Goal: Task Accomplishment & Management: Complete application form

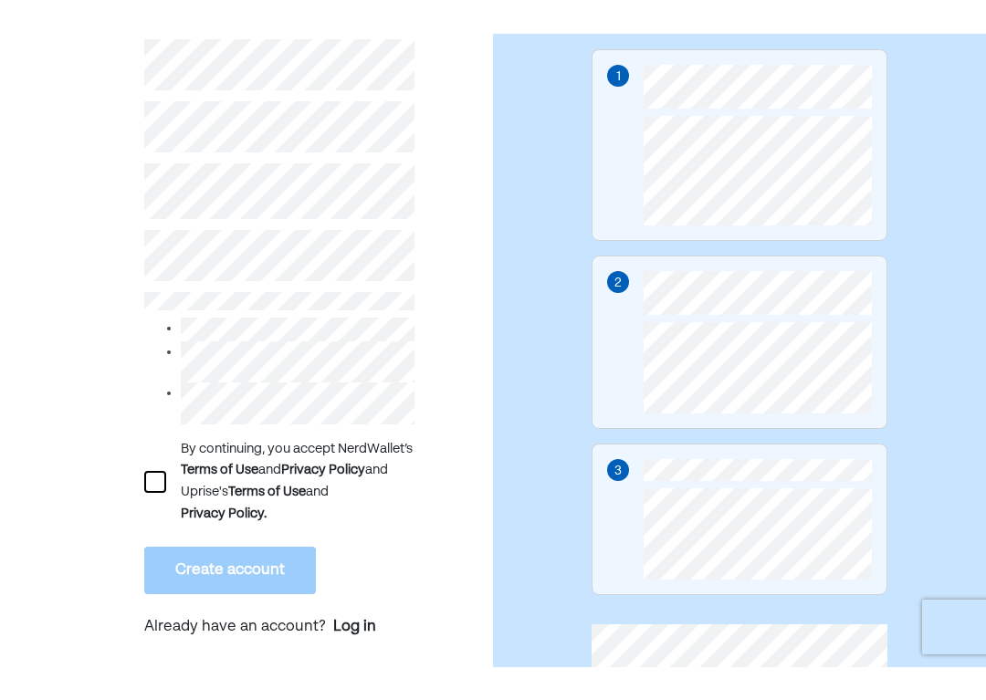
scroll to position [249, 0]
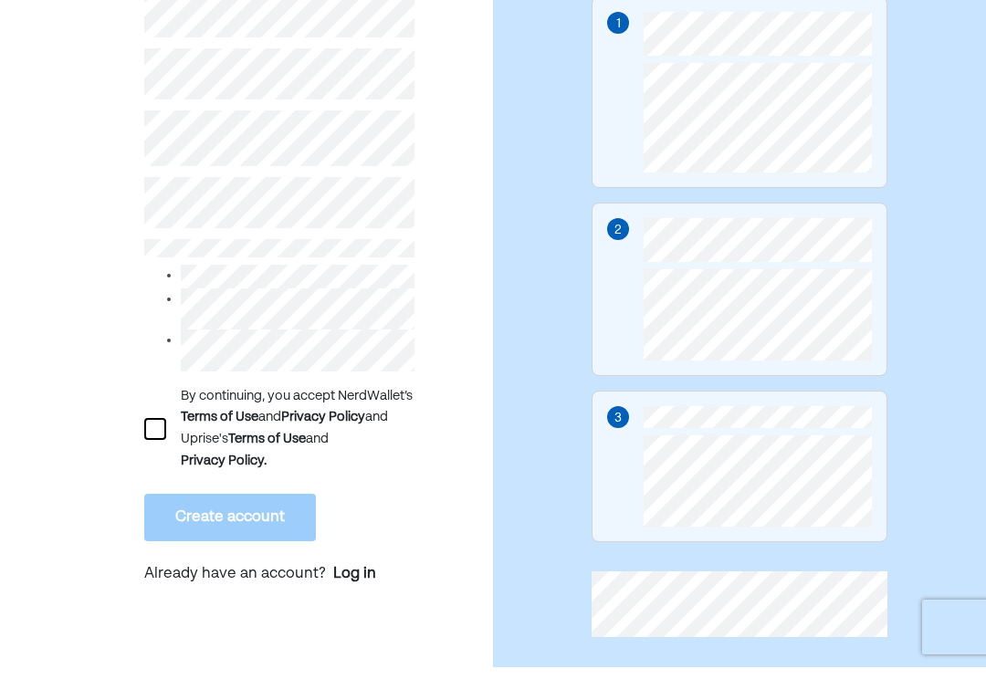
click at [35, 216] on div "By continuing, you accept NerdWallet’s Terms of Use and Privacy Policy and Upri…" at bounding box center [246, 277] width 493 height 904
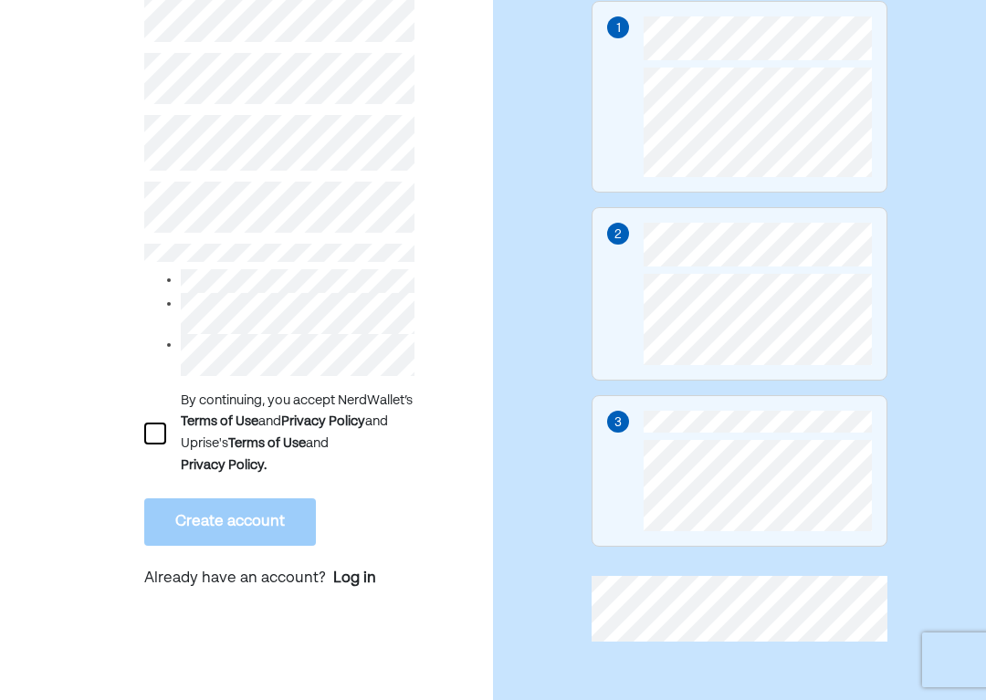
click at [156, 430] on div at bounding box center [155, 434] width 22 height 22
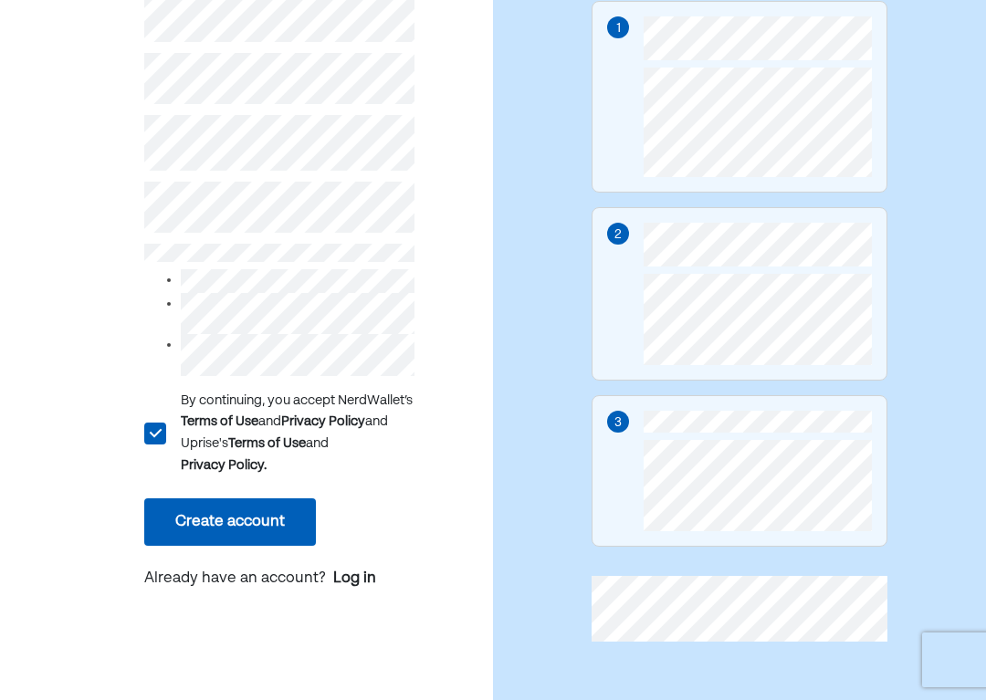
click at [184, 532] on button "Create account" at bounding box center [230, 522] width 172 height 47
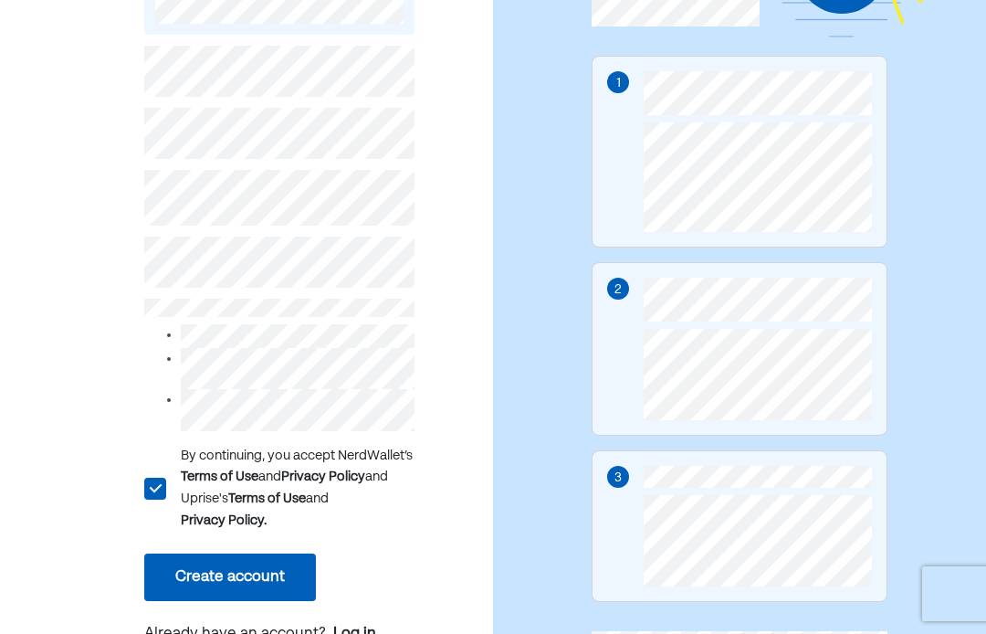
scroll to position [217, 0]
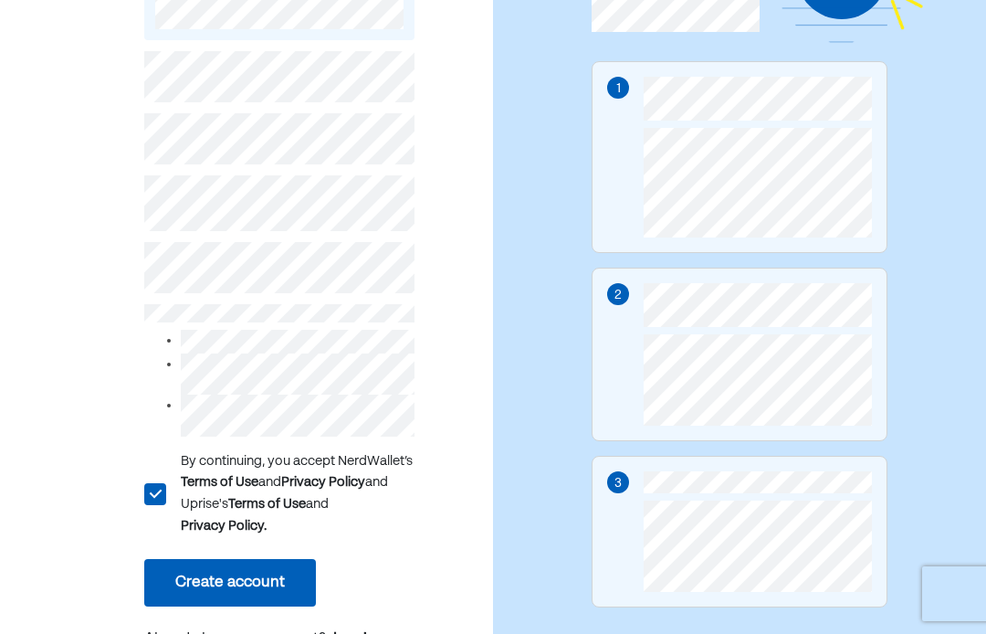
click at [220, 561] on button "Create account" at bounding box center [230, 582] width 172 height 47
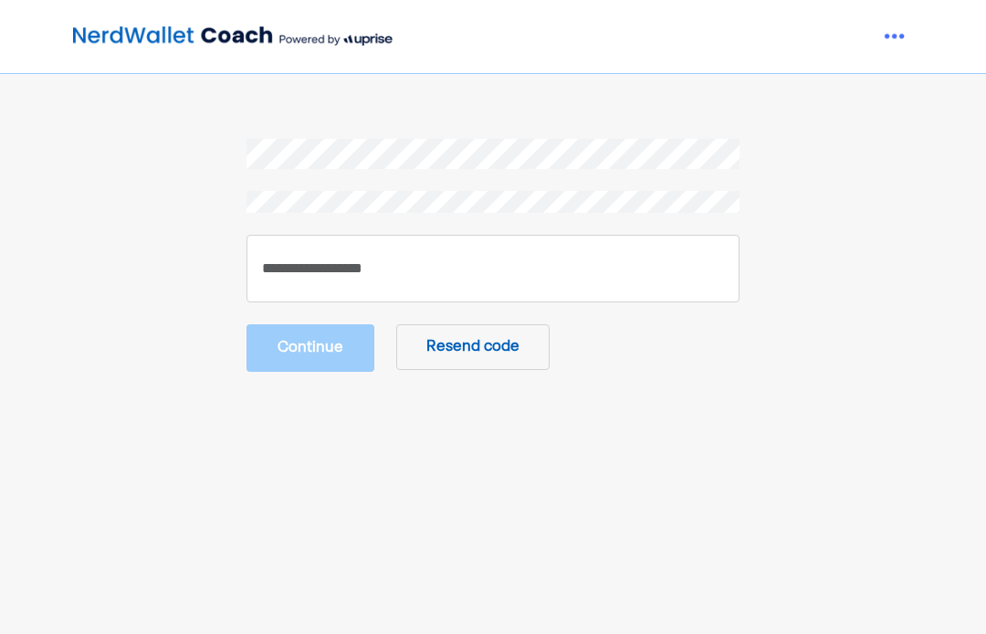
click at [462, 334] on button "Resend code" at bounding box center [472, 347] width 153 height 46
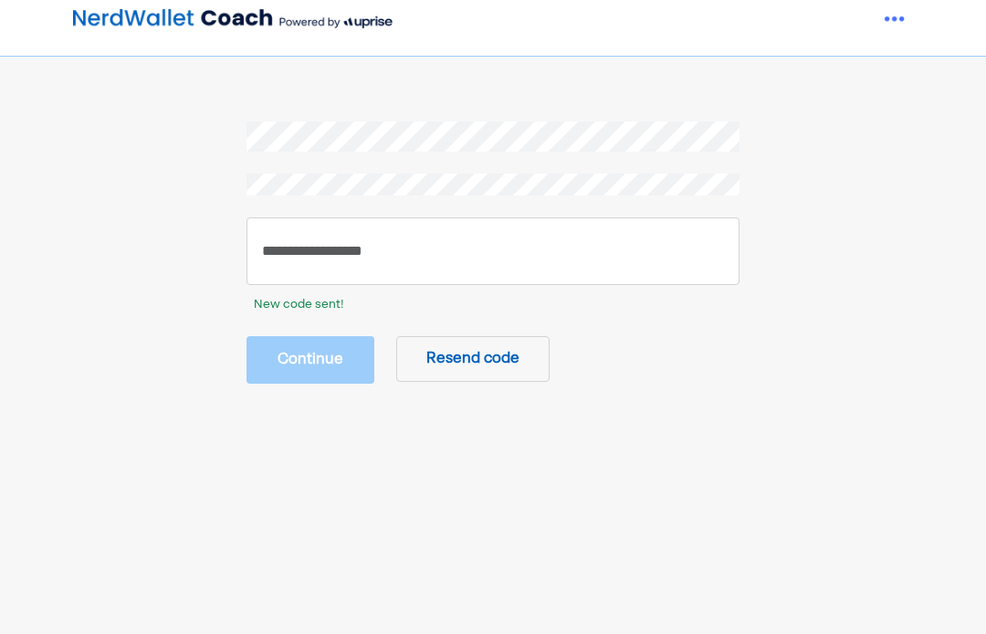
scroll to position [5, 0]
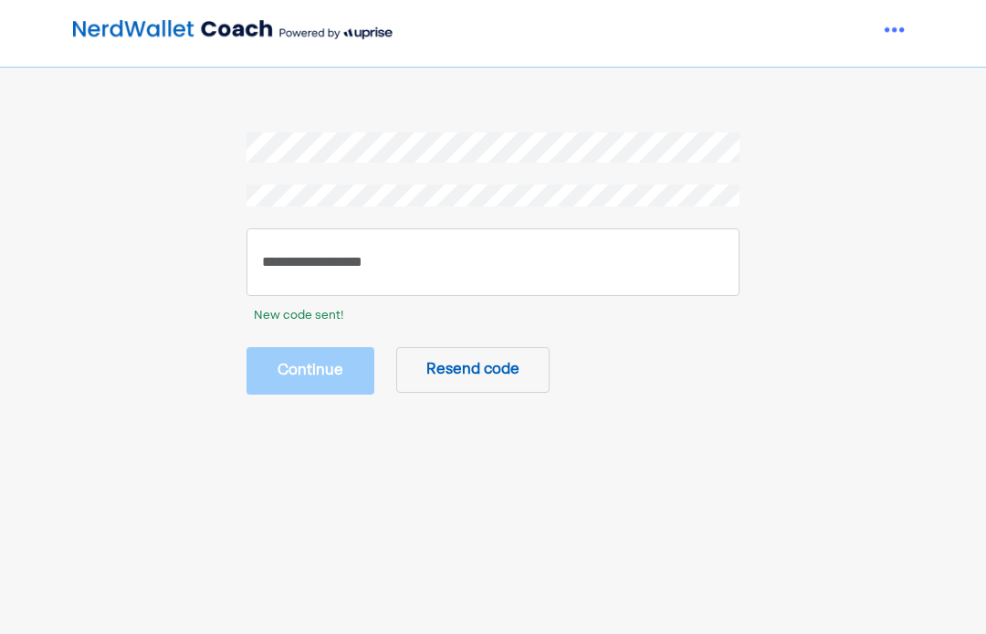
click at [485, 356] on button "Resend code" at bounding box center [472, 371] width 153 height 46
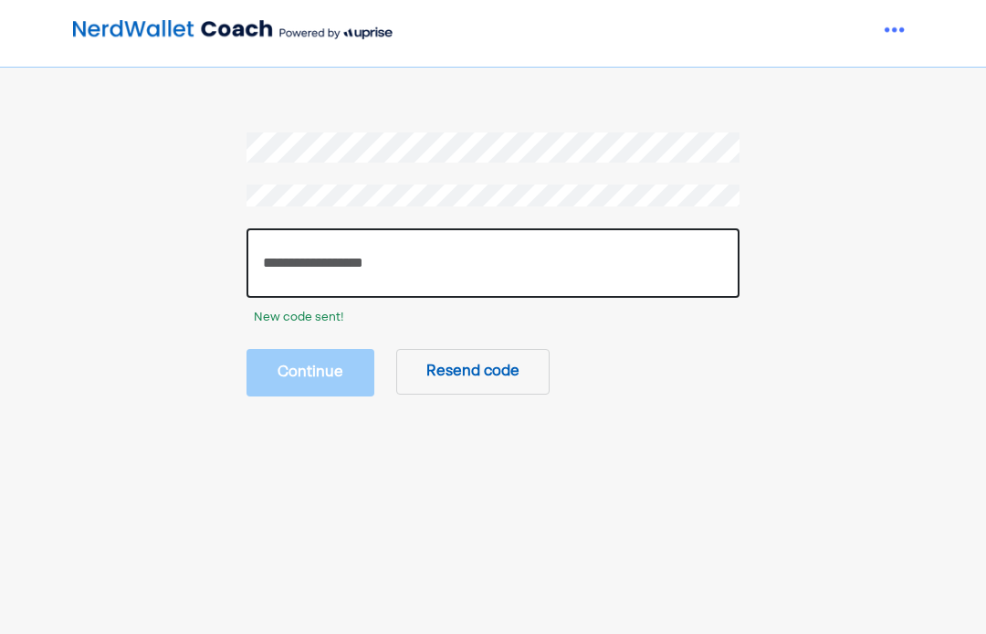
click at [315, 247] on input "number" at bounding box center [493, 262] width 493 height 69
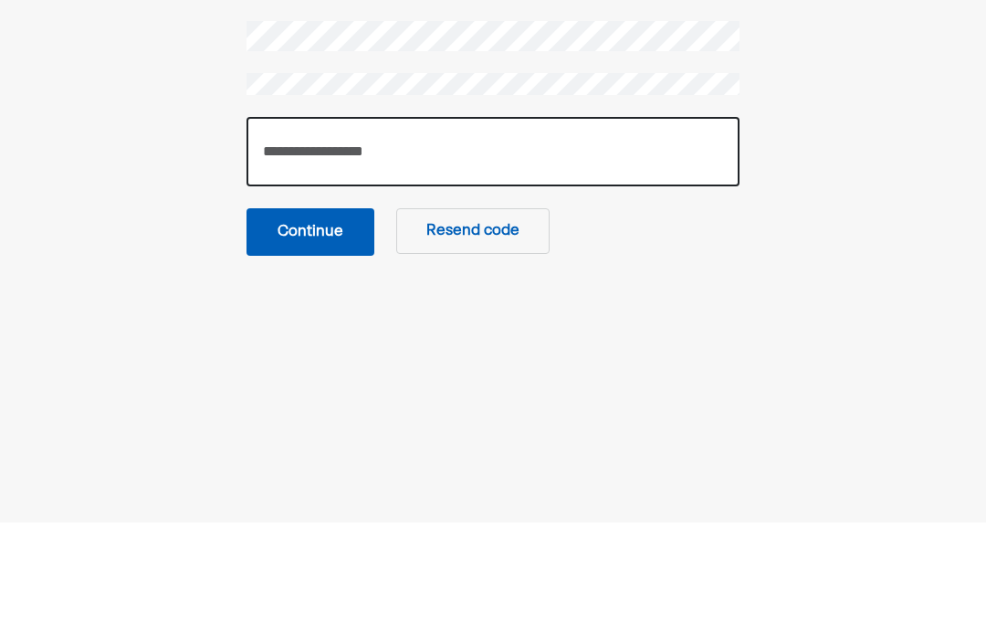
type input "******"
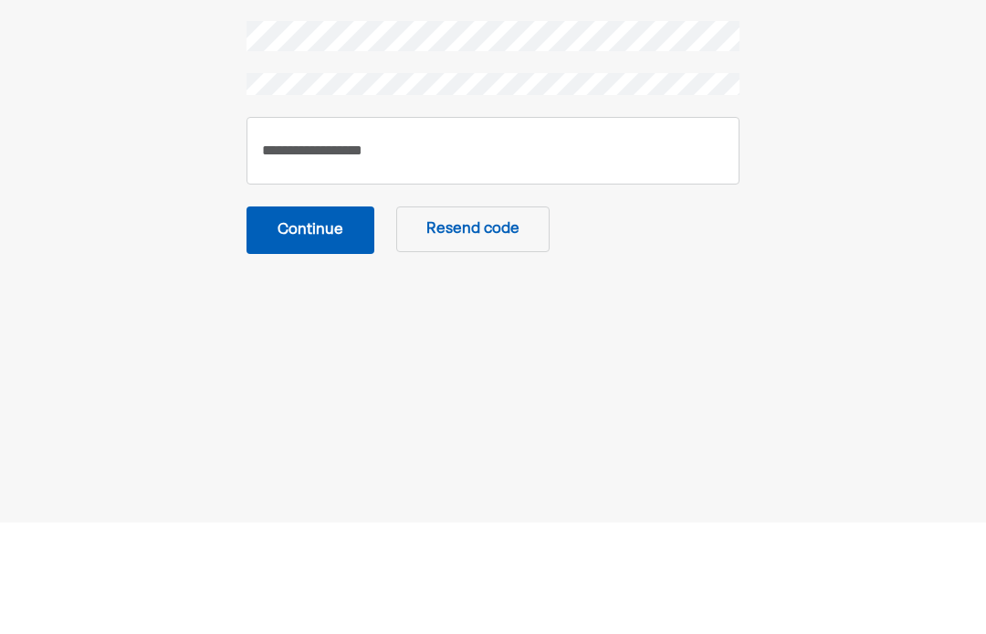
click at [289, 319] on button "Continue" at bounding box center [311, 342] width 128 height 47
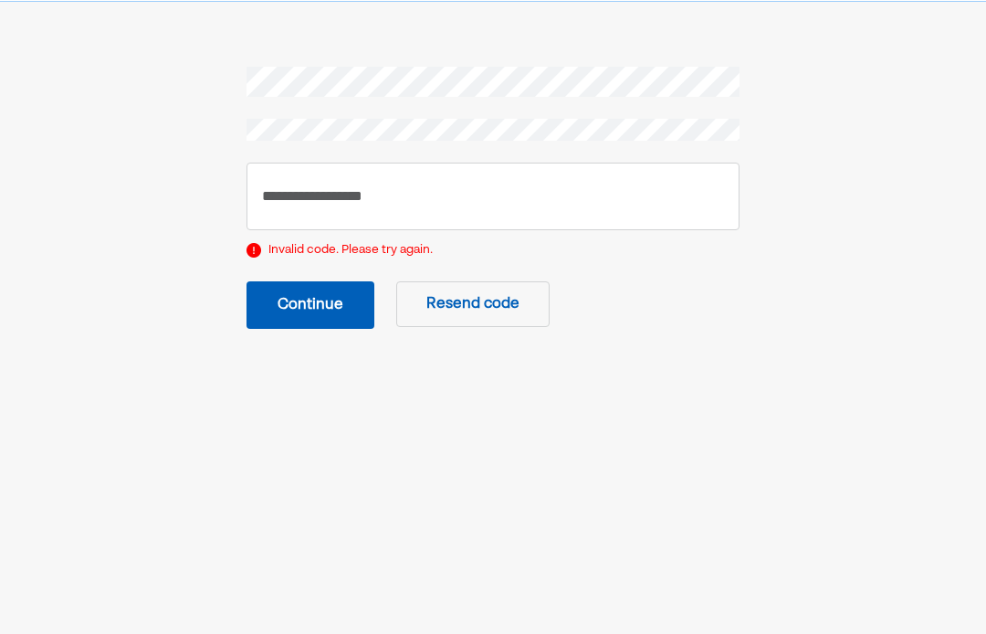
click at [500, 315] on button "Resend code" at bounding box center [472, 304] width 153 height 46
